Goal: Information Seeking & Learning: Learn about a topic

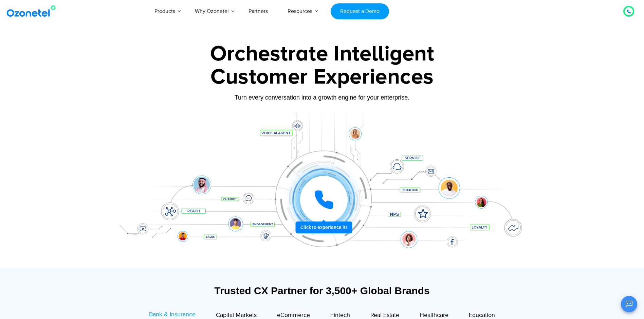
click at [11, 13] on img at bounding box center [32, 11] width 55 height 12
